Goal: Use online tool/utility: Utilize a website feature to perform a specific function

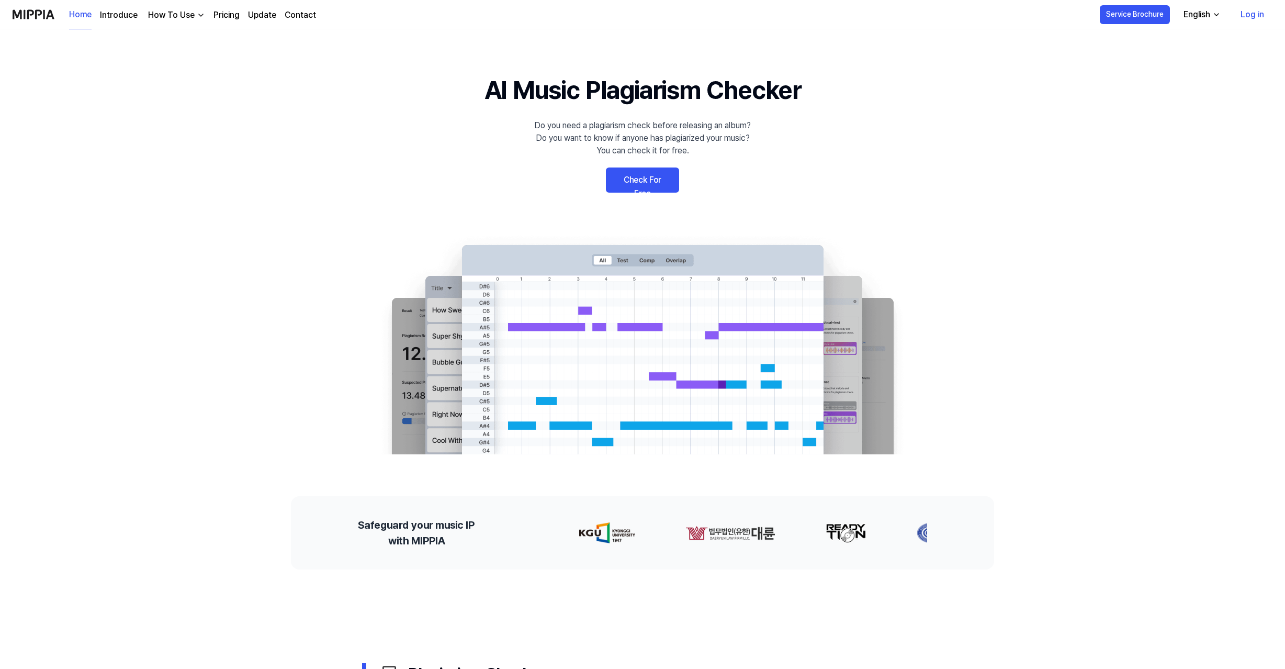
click at [640, 178] on link "Check For Free" at bounding box center [642, 179] width 73 height 25
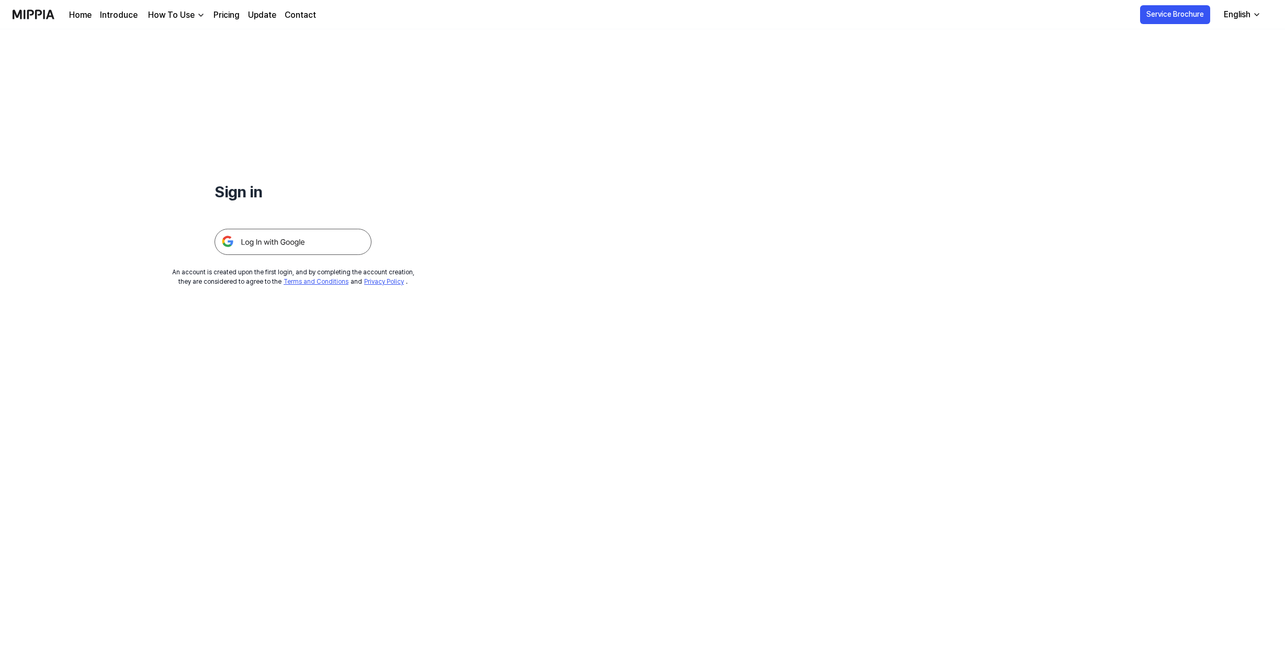
click at [273, 241] on img at bounding box center [293, 242] width 157 height 26
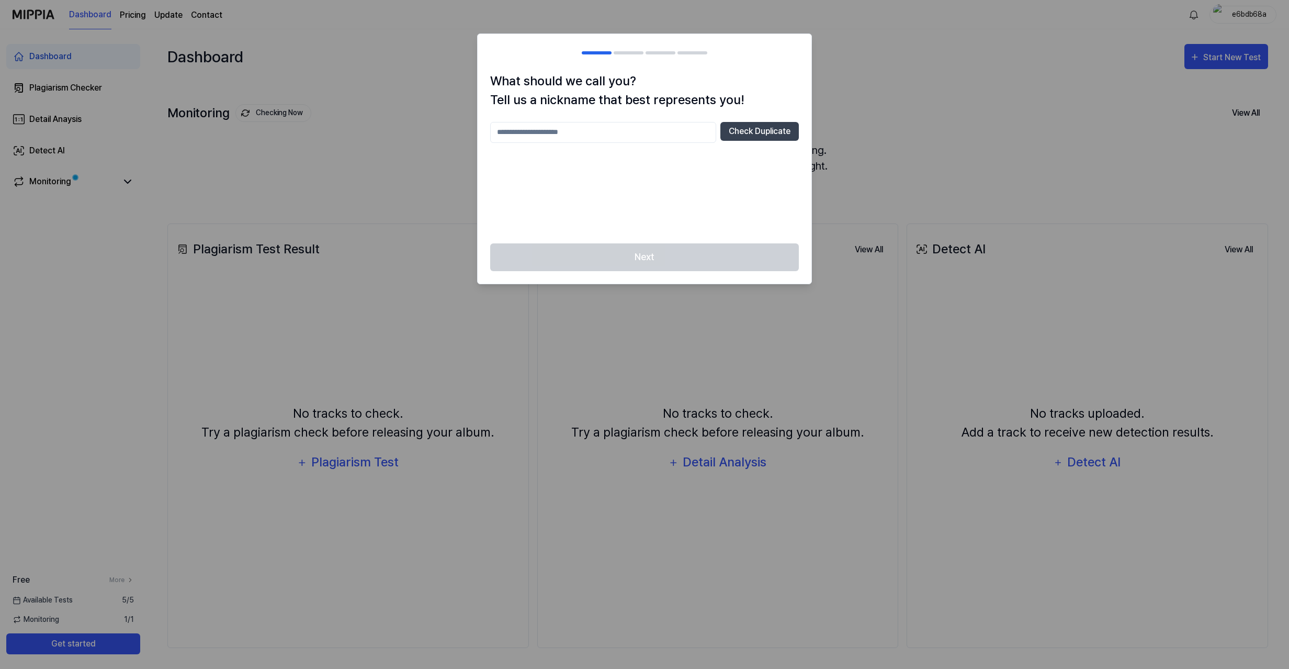
click at [651, 124] on input "text" at bounding box center [603, 132] width 226 height 21
type input "*******"
click at [770, 132] on button "Check Duplicate" at bounding box center [759, 131] width 78 height 19
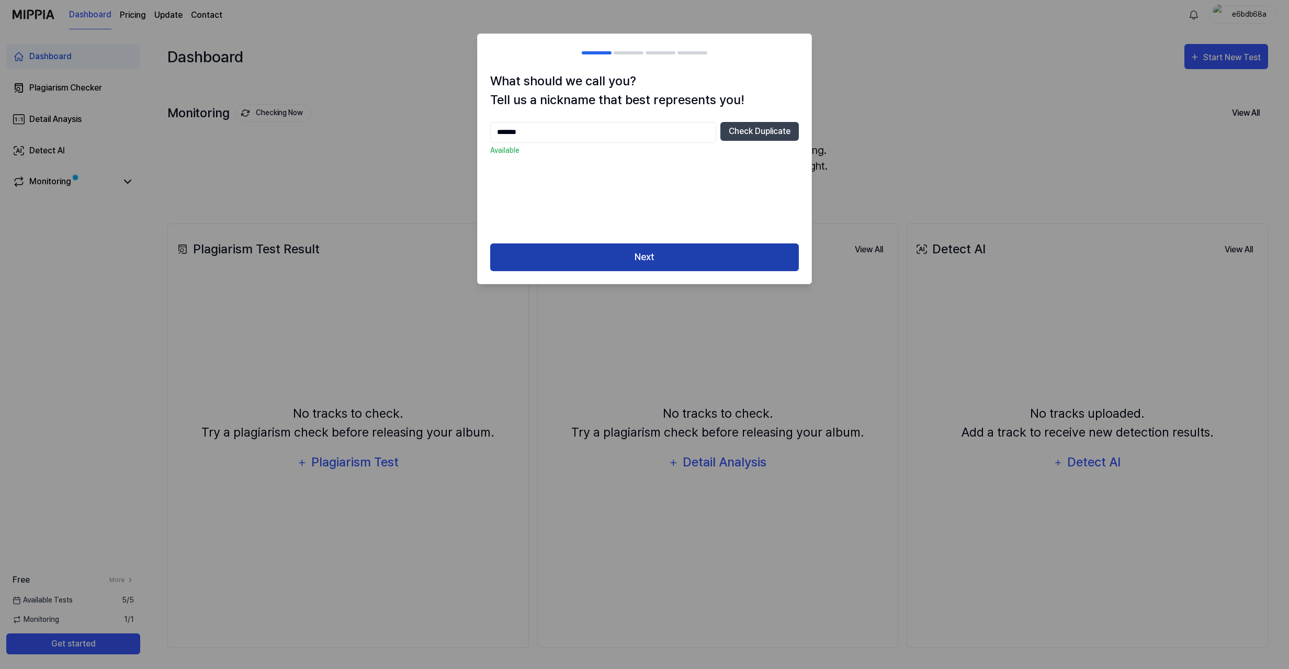
click at [719, 254] on button "Next" at bounding box center [644, 257] width 309 height 28
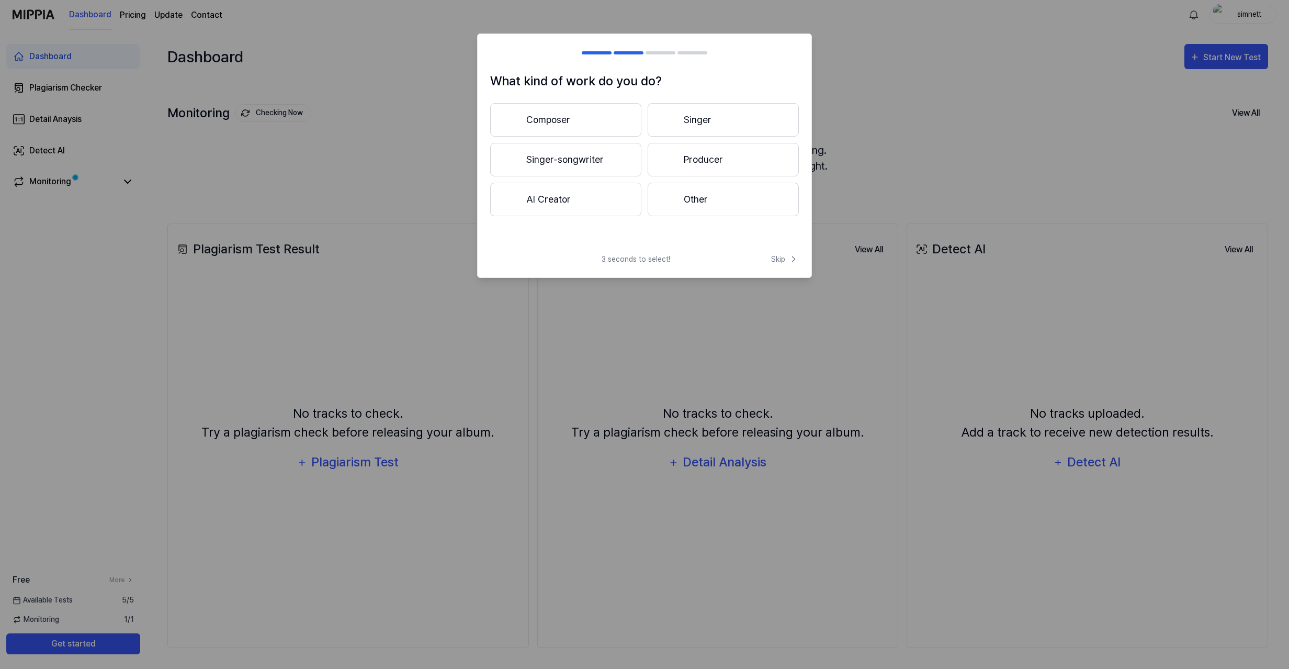
click at [706, 196] on button "Other" at bounding box center [723, 199] width 151 height 33
click at [613, 163] on button "Less than 3 years" at bounding box center [565, 159] width 151 height 33
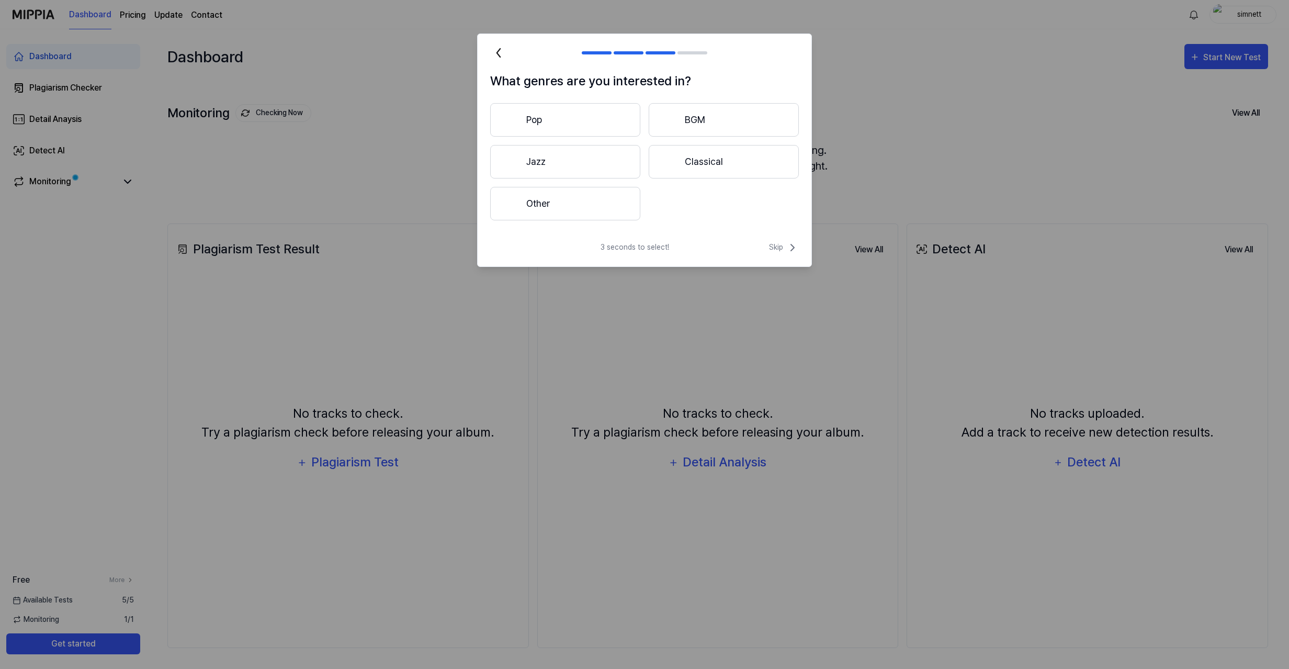
click at [585, 129] on button "Pop" at bounding box center [565, 119] width 150 height 33
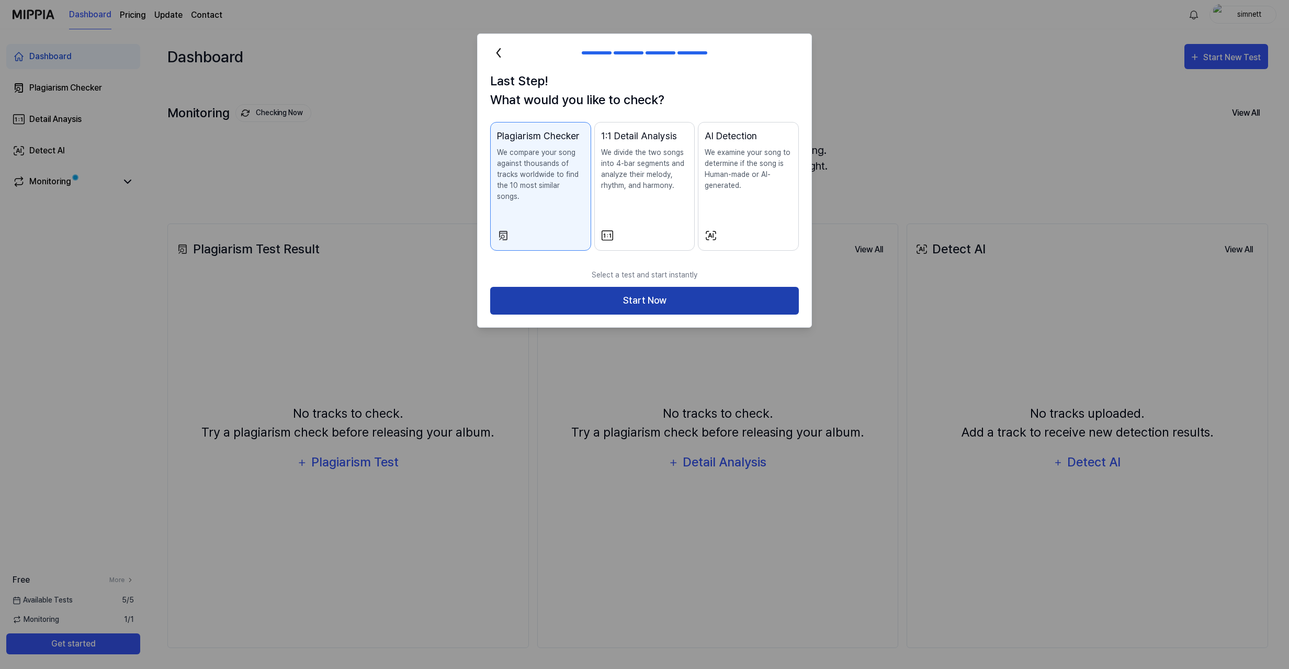
click at [663, 287] on button "Start Now" at bounding box center [644, 301] width 309 height 28
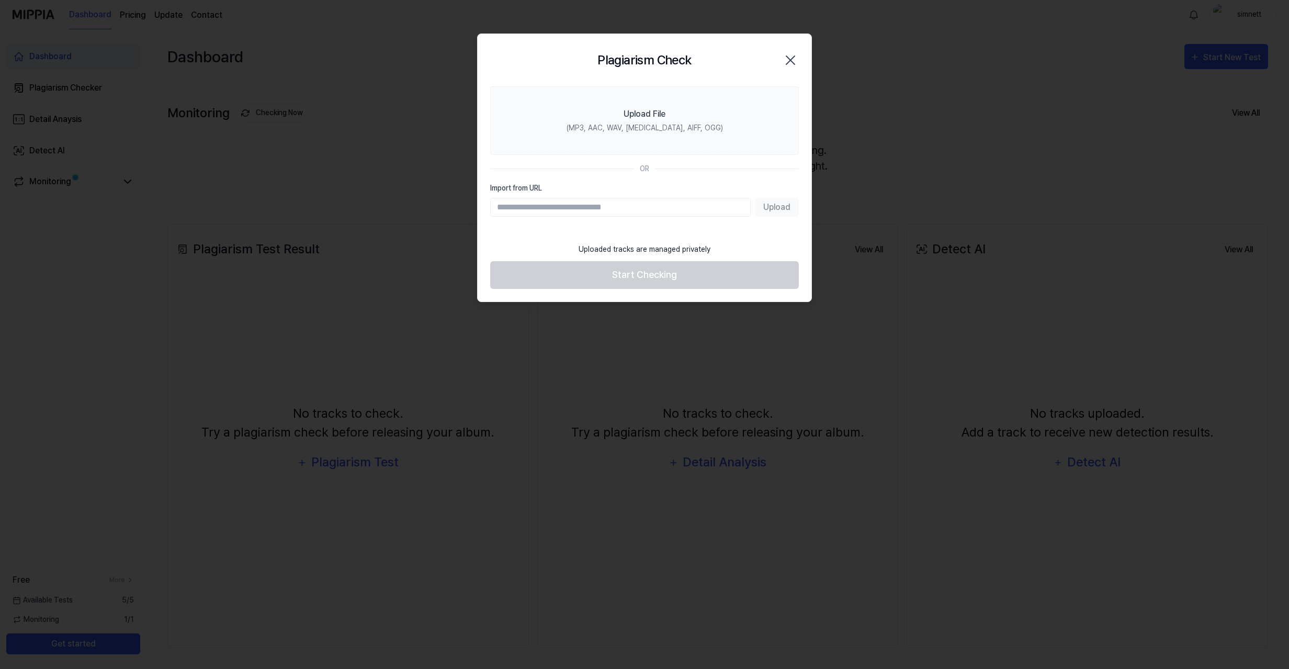
click at [576, 205] on input "Import from URL" at bounding box center [620, 207] width 261 height 19
paste input "**********"
type input "**********"
click at [786, 205] on button "Upload" at bounding box center [777, 207] width 44 height 19
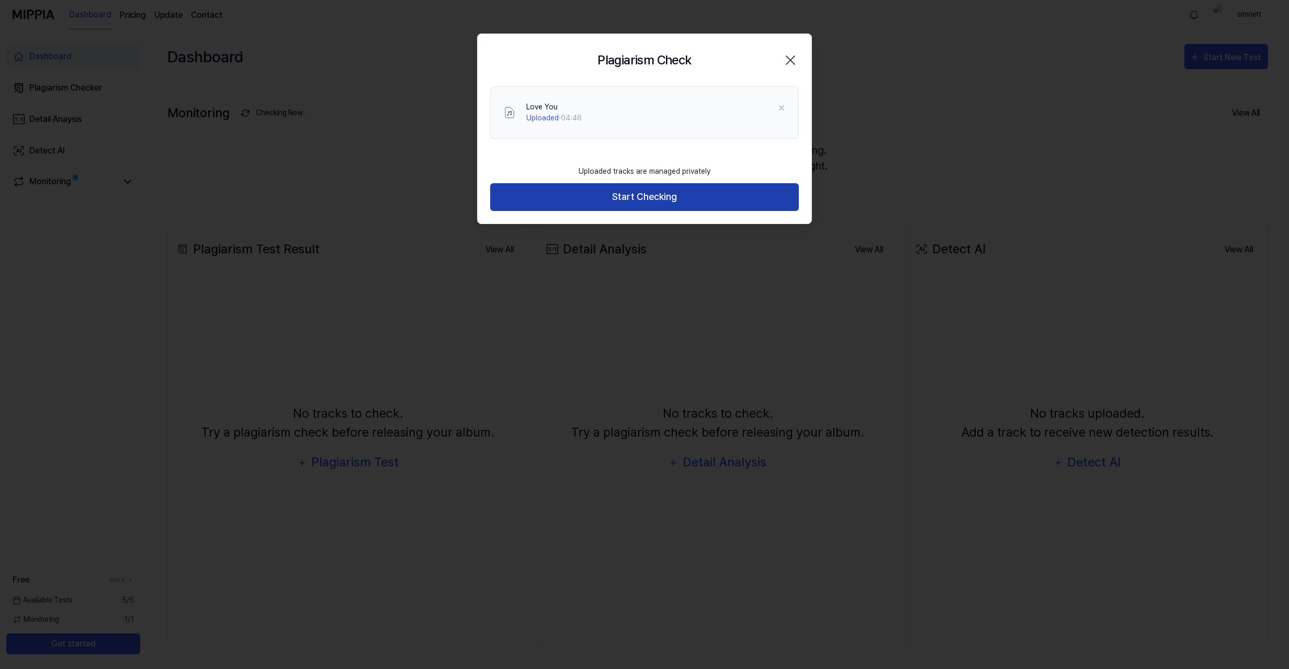
click at [631, 193] on button "Start Checking" at bounding box center [644, 197] width 309 height 28
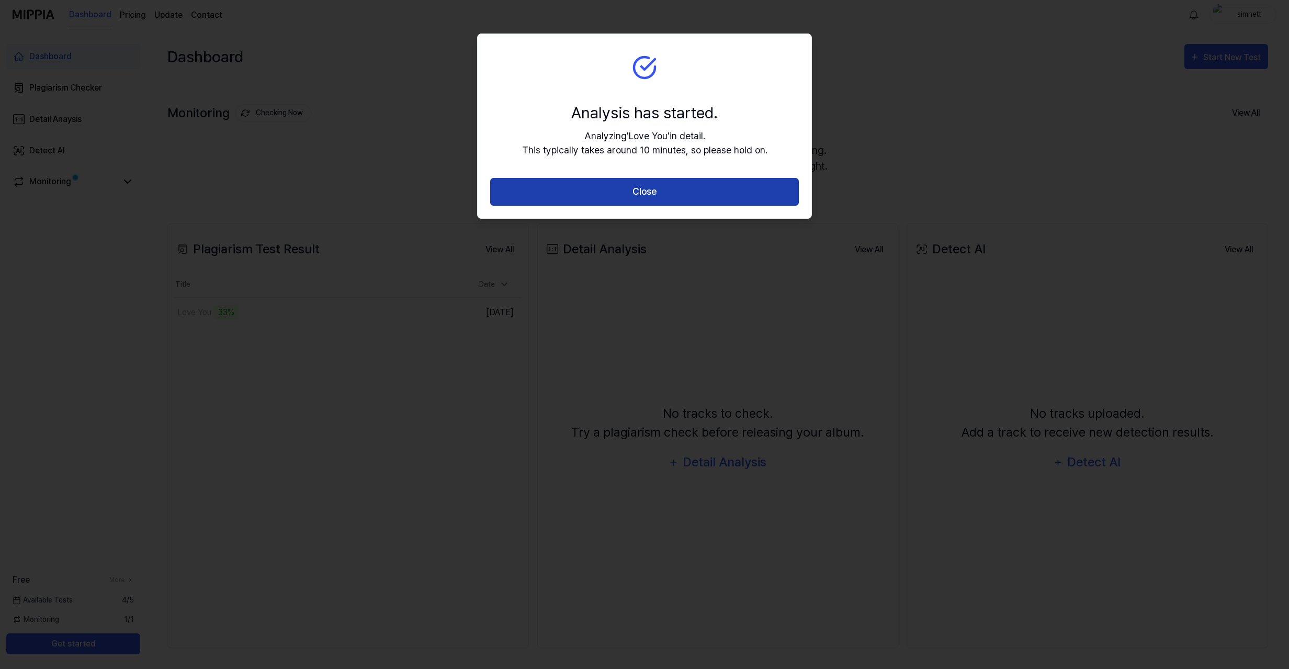
click at [694, 185] on button "Close" at bounding box center [644, 192] width 309 height 28
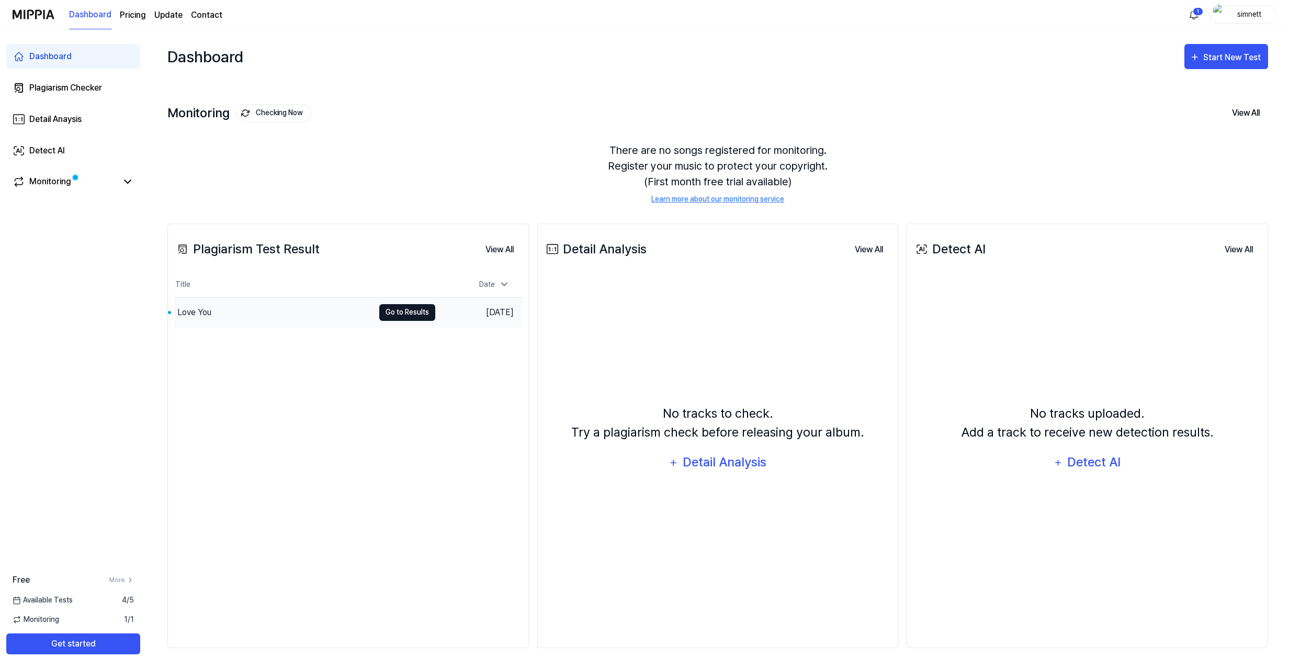
click at [396, 310] on button "Go to Results" at bounding box center [407, 312] width 56 height 17
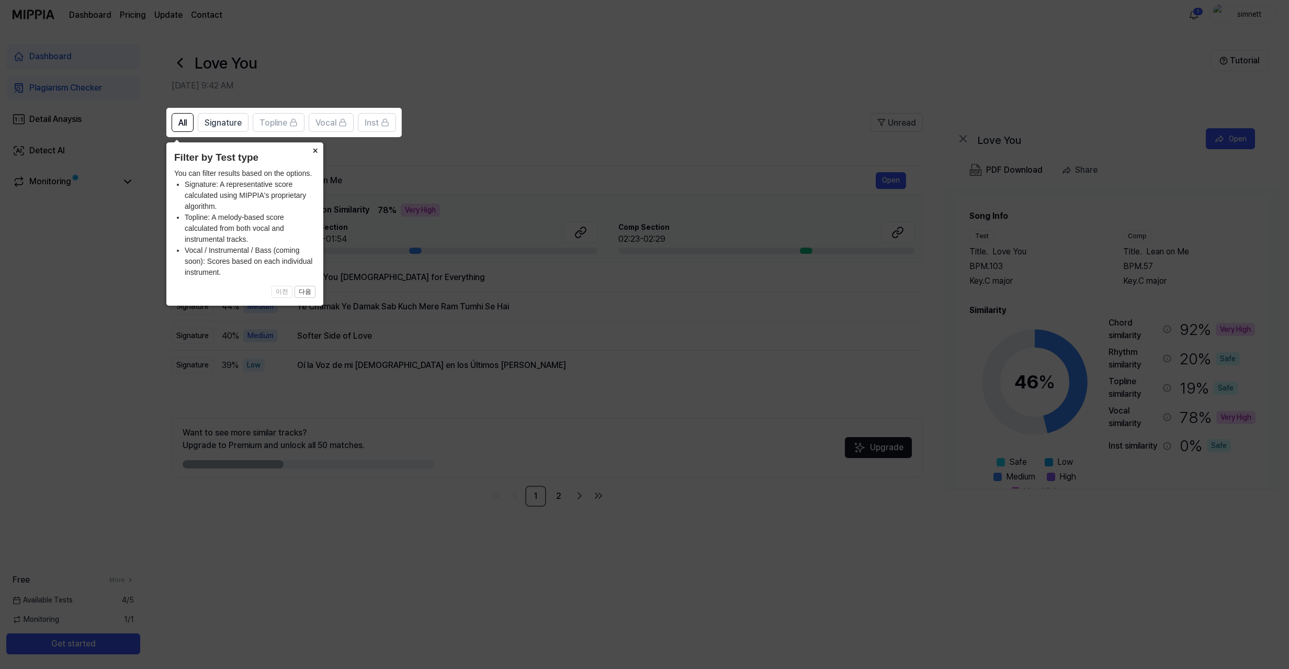
click at [314, 148] on button "×" at bounding box center [315, 149] width 17 height 15
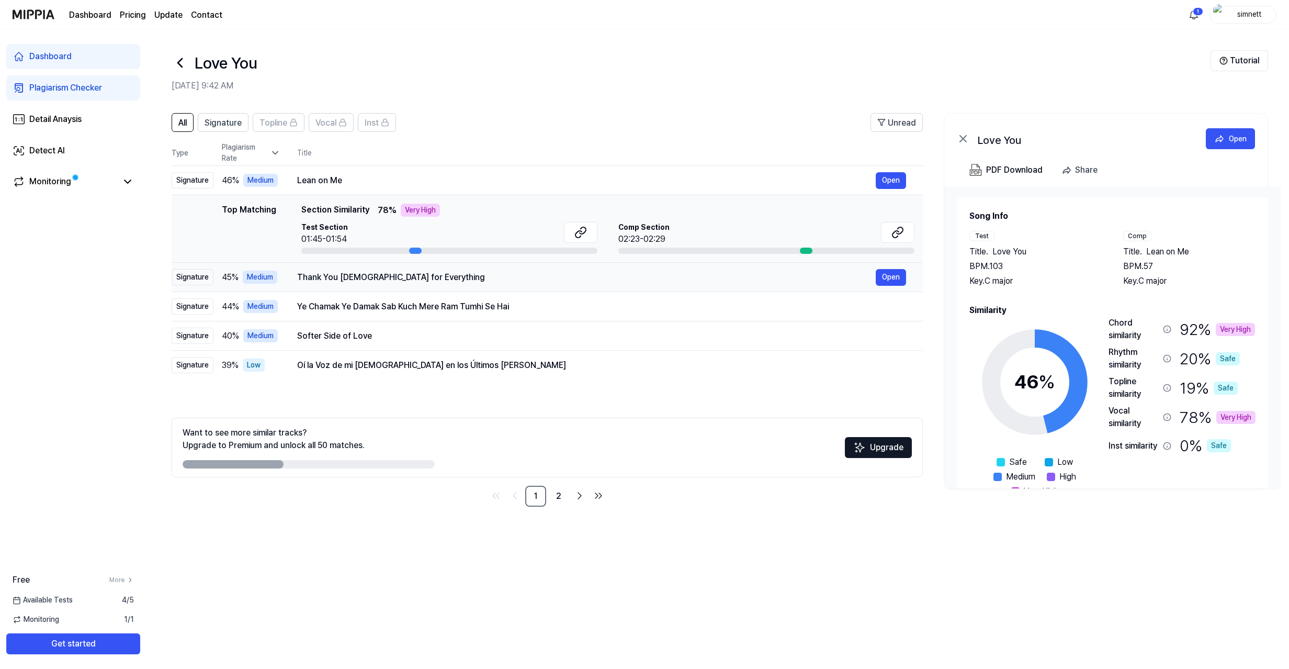
click at [430, 280] on div "Thank You [DEMOGRAPHIC_DATA] for Everything" at bounding box center [586, 277] width 579 height 13
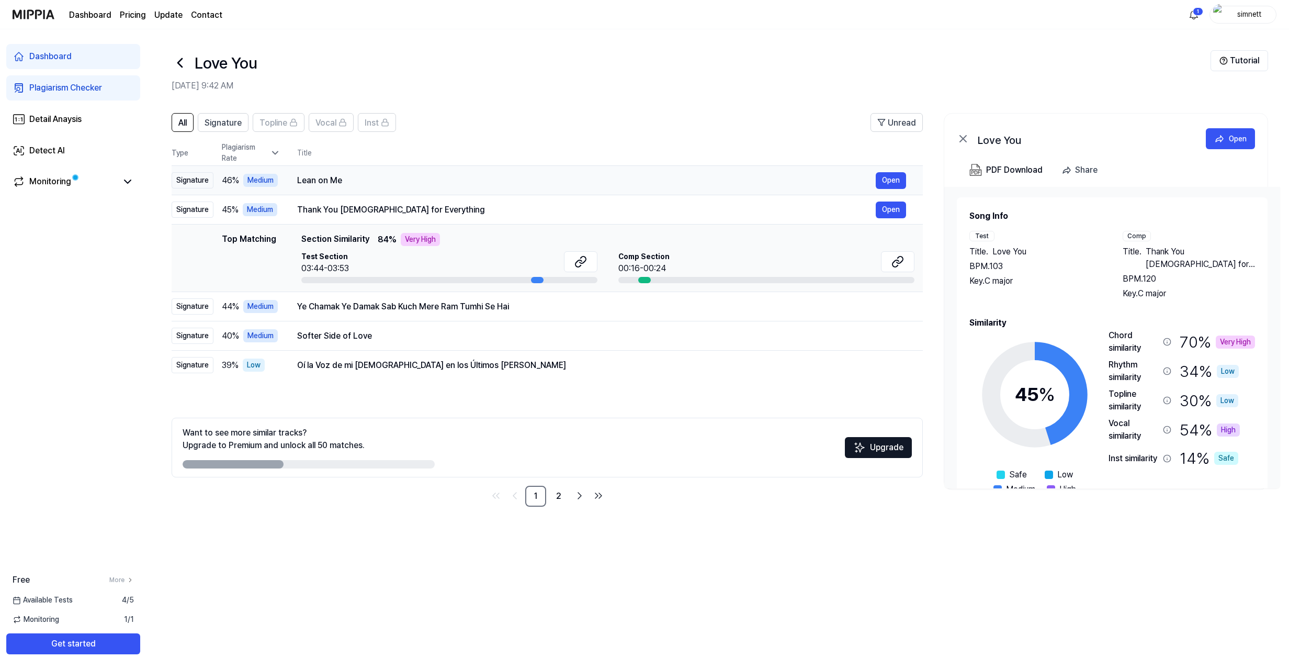
click at [373, 178] on div "Lean on Me" at bounding box center [586, 180] width 579 height 13
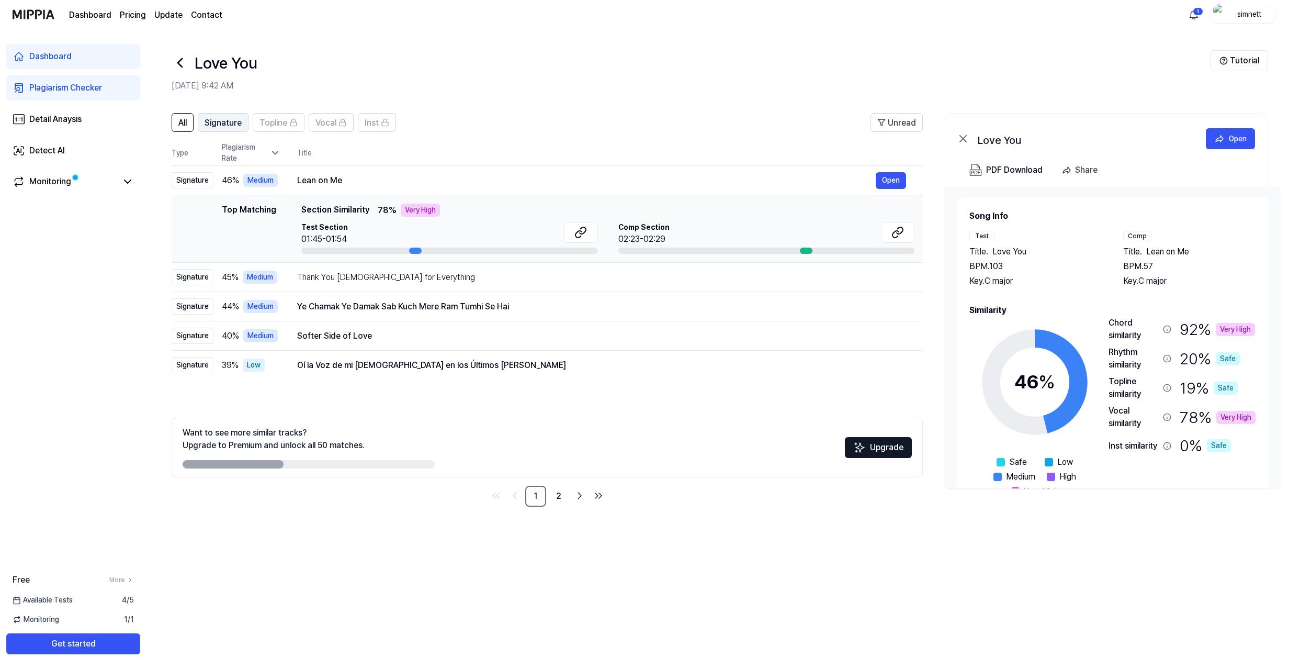
click at [217, 123] on span "Signature" at bounding box center [223, 123] width 37 height 13
